Goal: Use online tool/utility: Utilize a website feature to perform a specific function

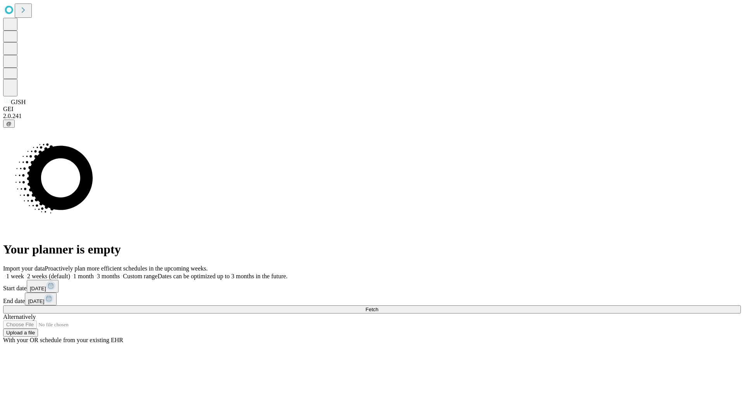
click at [378, 307] on span "Fetch" at bounding box center [371, 310] width 13 height 6
